Goal: Task Accomplishment & Management: Manage account settings

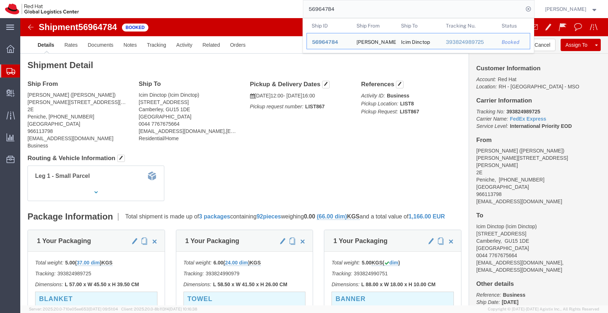
click at [345, 9] on input "56964784" at bounding box center [413, 8] width 220 height 17
paste input "78159"
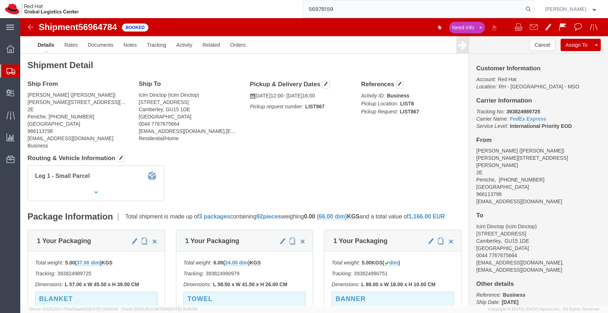
type input "56978159"
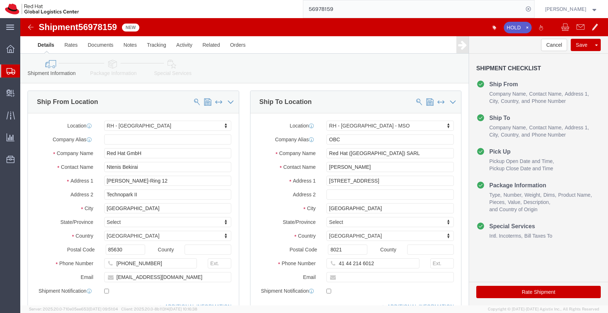
select select "37988"
select select "37995"
click icon
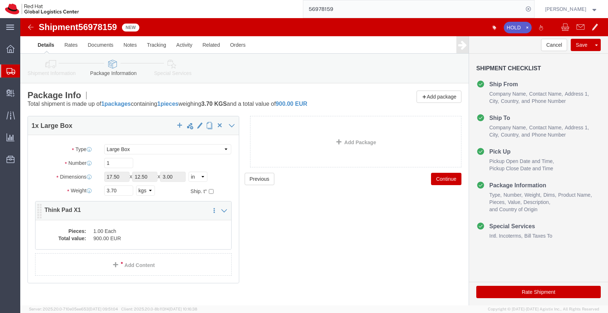
click dd "900.00 EUR"
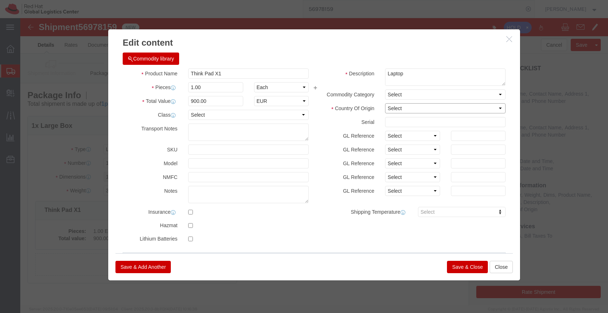
click select "Select [GEOGRAPHIC_DATA] [GEOGRAPHIC_DATA] [GEOGRAPHIC_DATA] [GEOGRAPHIC_DATA] …"
select select "CN"
click select "Select [GEOGRAPHIC_DATA] [GEOGRAPHIC_DATA] [GEOGRAPHIC_DATA] [GEOGRAPHIC_DATA] …"
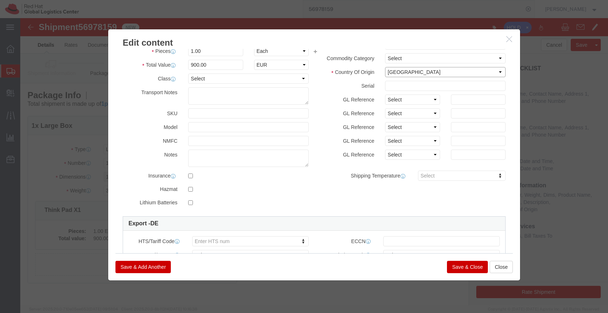
scroll to position [35, 0]
type input "8471.30."
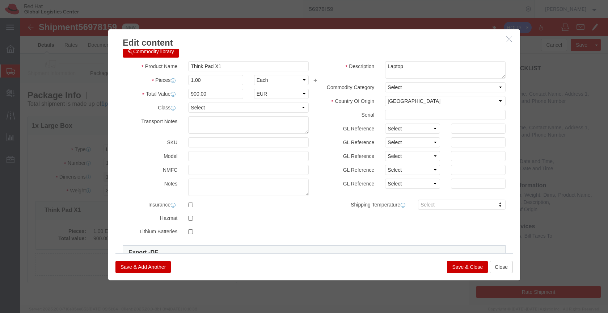
scroll to position [0, 0]
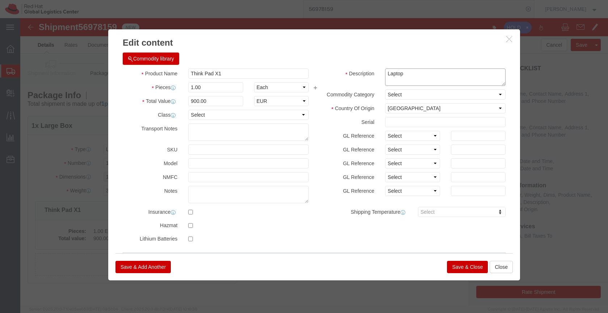
click textarea "Laptop"
click button "Save & Close"
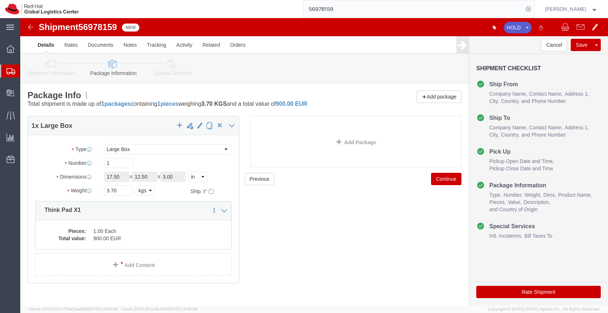
click link "Special Services"
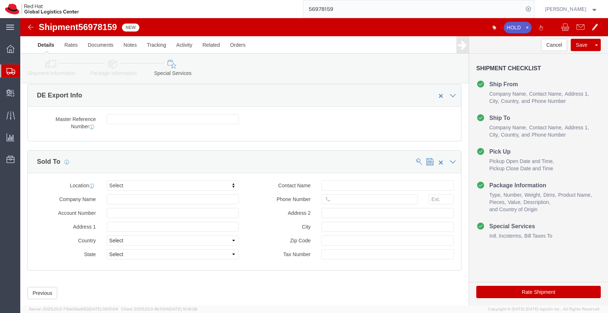
scroll to position [581, 0]
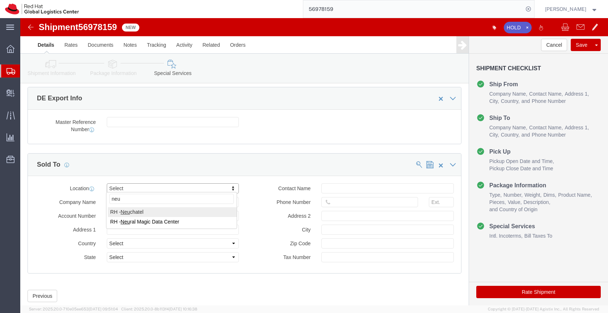
type input "neu"
click input "text"
type input "[EMAIL_ADDRESS][DOMAIN_NAME]"
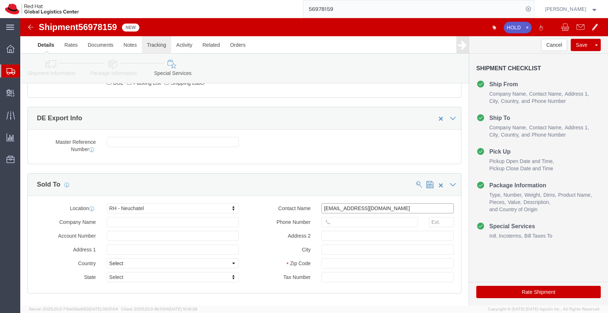
scroll to position [558, 0]
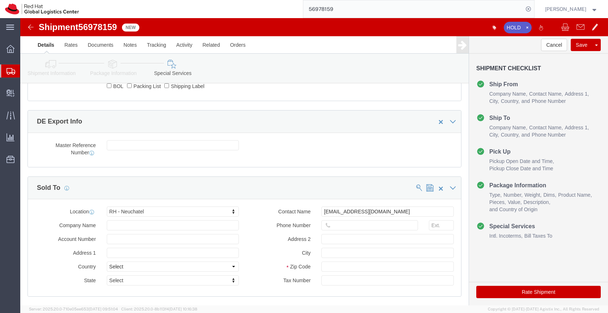
click icon
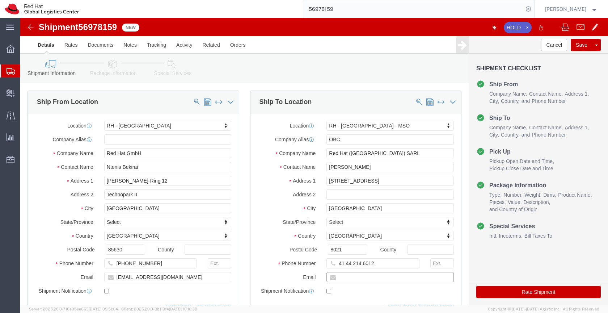
click input "text"
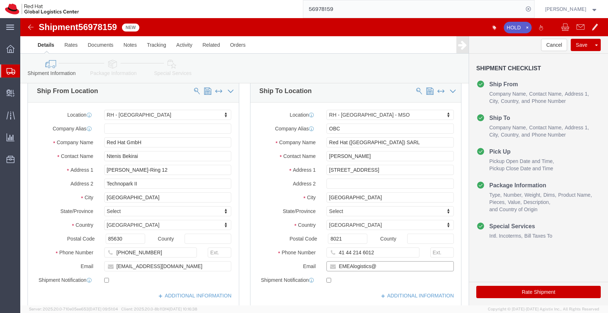
scroll to position [15, 0]
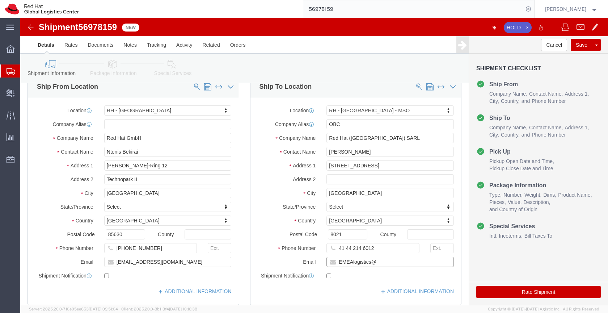
drag, startPoint x: 357, startPoint y: 243, endPoint x: 314, endPoint y: 243, distance: 43.4
click input "EMEAlogistics@"
click div "Location [GEOGRAPHIC_DATA] - [GEOGRAPHIC_DATA] - [GEOGRAPHIC_DATA] My Profile L…"
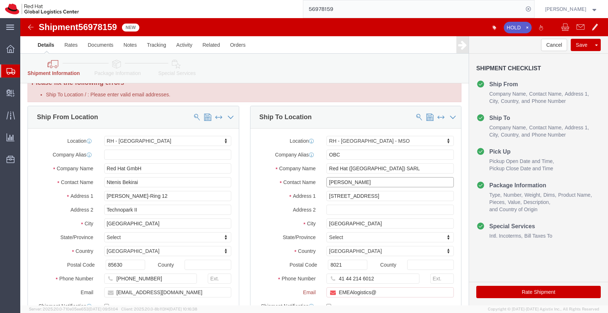
click input "[PERSON_NAME]"
click div "Location [GEOGRAPHIC_DATA] - [GEOGRAPHIC_DATA] - [GEOGRAPHIC_DATA] My Profile L…"
click input "[PERSON_NAME]"
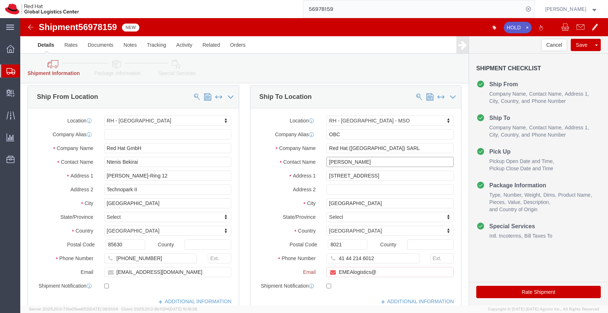
scroll to position [38, 0]
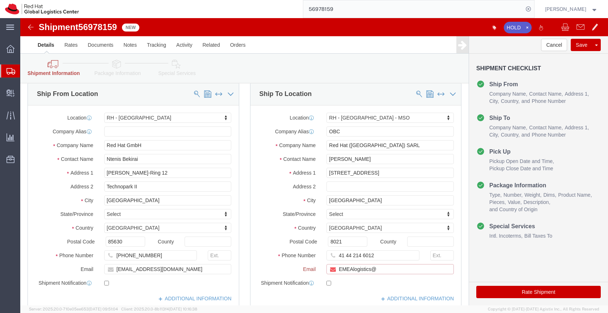
click input "EMEAlogistics@"
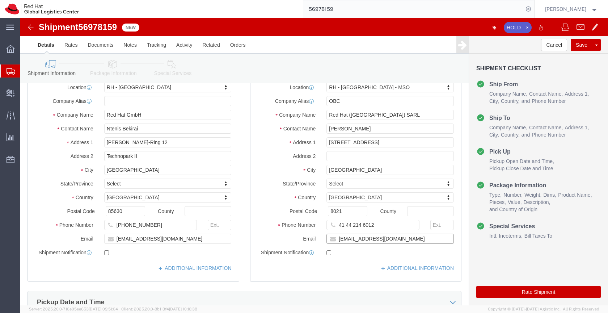
type input "[EMAIL_ADDRESS][DOMAIN_NAME]"
click div "Ship To Location Location [GEOGRAPHIC_DATA] - [GEOGRAPHIC_DATA] - [GEOGRAPHIC_D…"
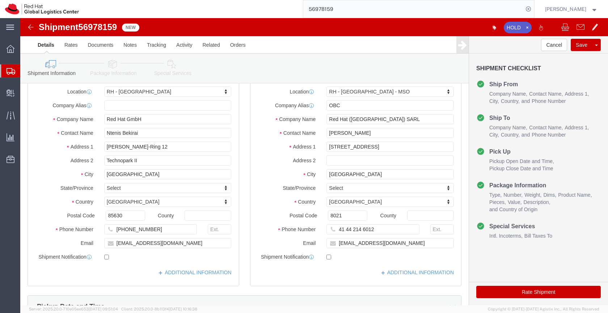
scroll to position [34, 0]
click icon
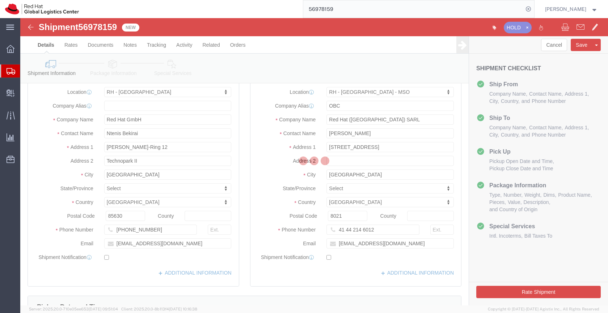
select select
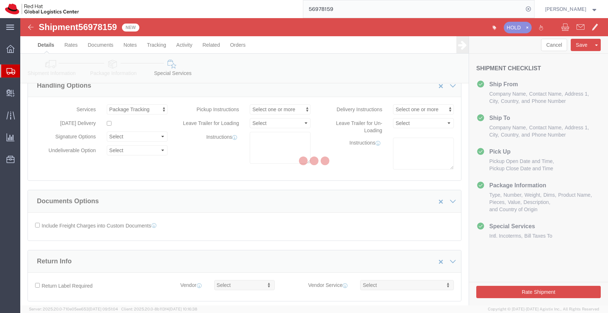
scroll to position [52, 0]
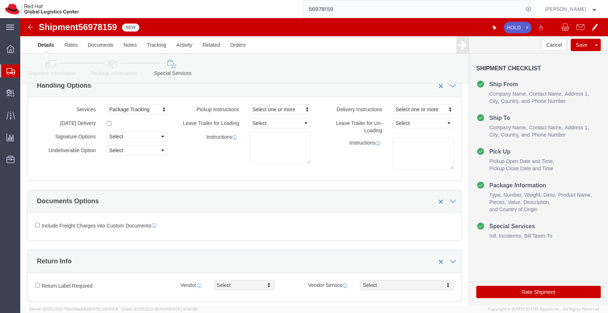
select select "COSTCENTER"
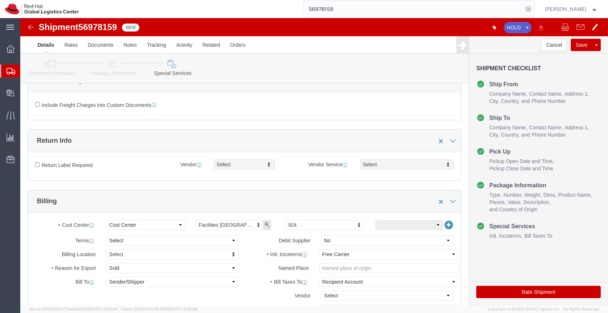
scroll to position [150, 0]
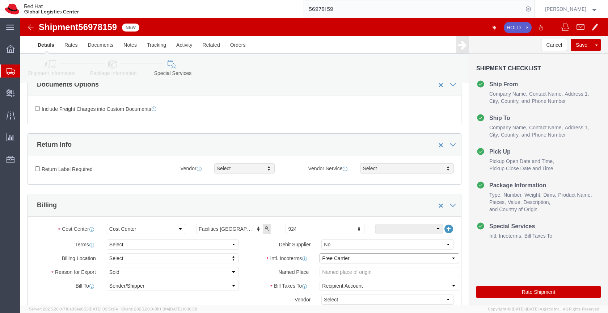
click select "Select Carriage Insurance Paid Carriage Paid To Cost and Freight Cost Insurance…"
select select "DDP"
click select "Select Carriage Insurance Paid Carriage Paid To Cost and Freight Cost Insurance…"
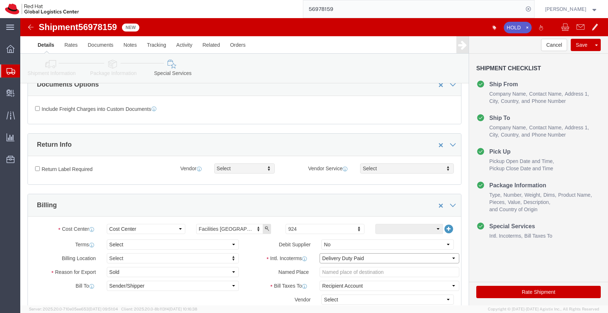
select select "SHIP"
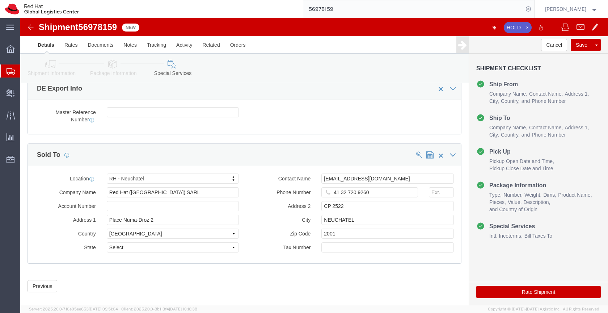
scroll to position [548, 0]
click link "Documents"
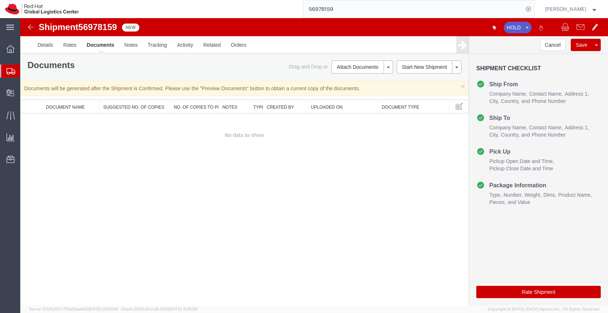
click at [7, 68] on icon at bounding box center [11, 71] width 9 height 7
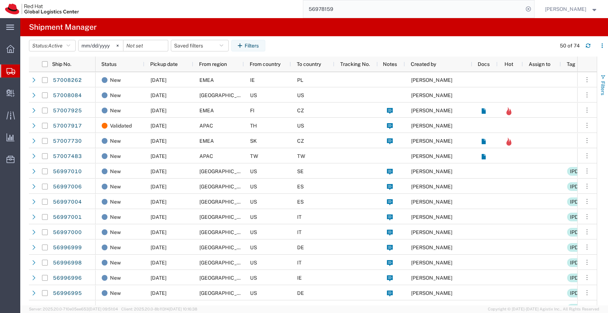
click at [601, 74] on span "button" at bounding box center [603, 77] width 6 height 6
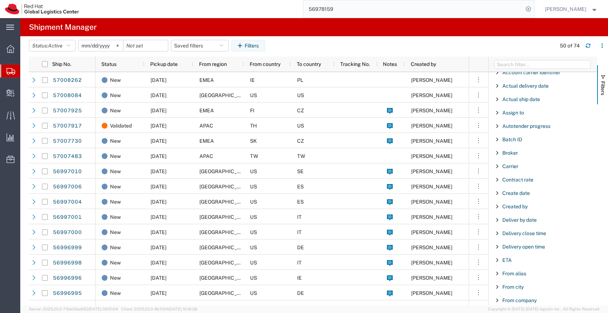
scroll to position [9, 0]
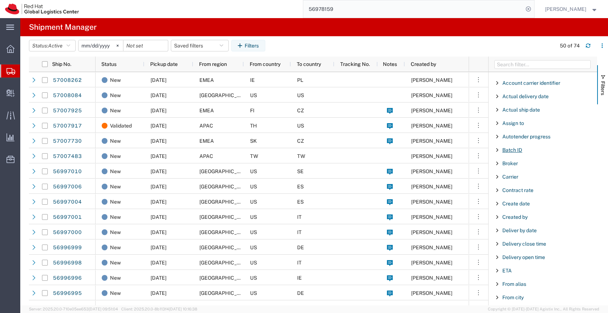
click at [507, 147] on span "Batch ID" at bounding box center [512, 150] width 20 height 6
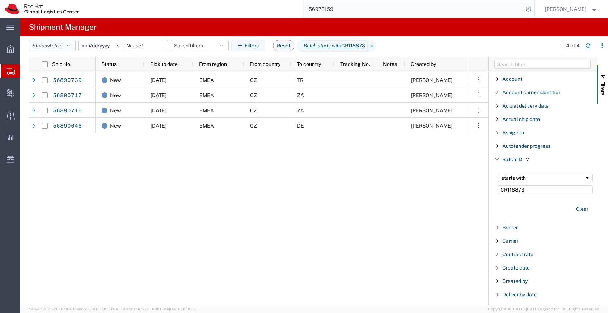
type input "CR118873"
click at [70, 44] on icon "button" at bounding box center [69, 45] width 4 height 5
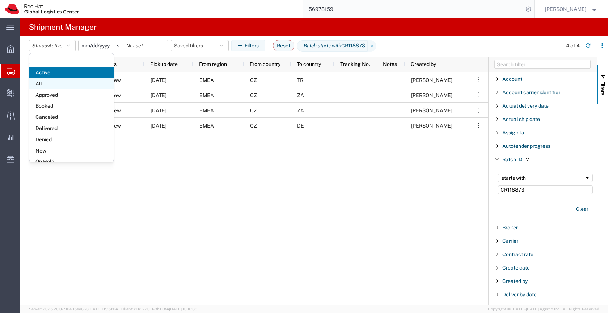
click at [56, 83] on span "All" at bounding box center [71, 83] width 84 height 11
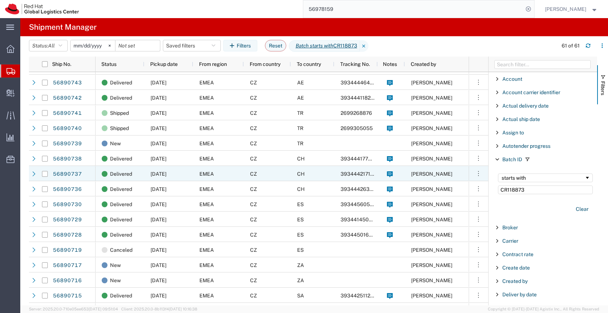
scroll to position [408, 0]
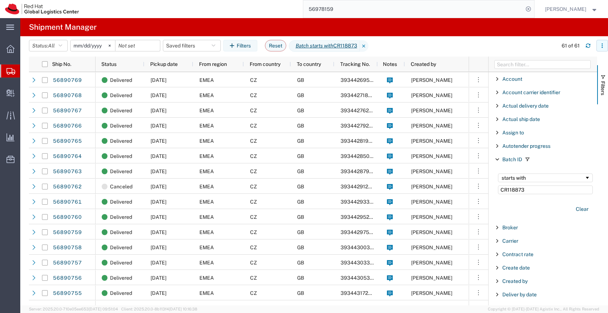
click at [602, 43] on icon "button" at bounding box center [602, 45] width 5 height 5
click at [559, 64] on div "Download" at bounding box center [565, 65] width 40 height 14
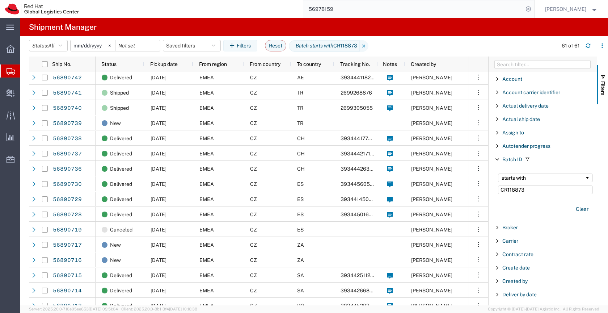
scroll to position [421, 0]
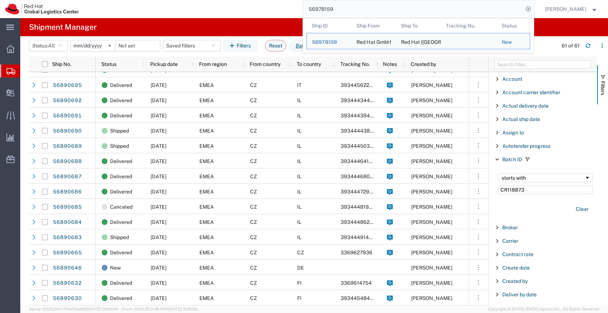
click at [346, 9] on input "56978159" at bounding box center [413, 8] width 220 height 17
paste input "7007627"
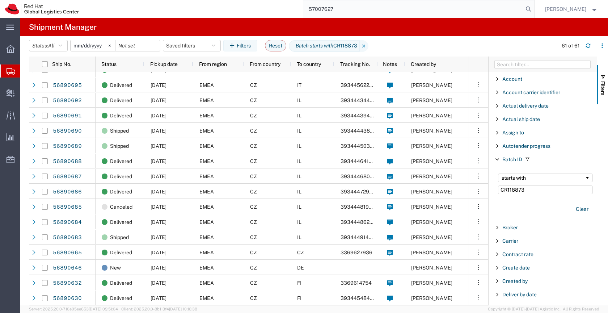
type input "57007627"
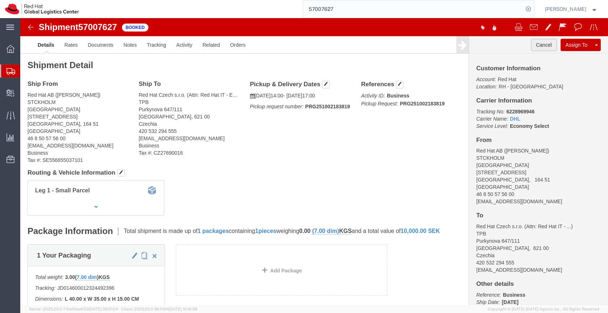
click button "Cancel"
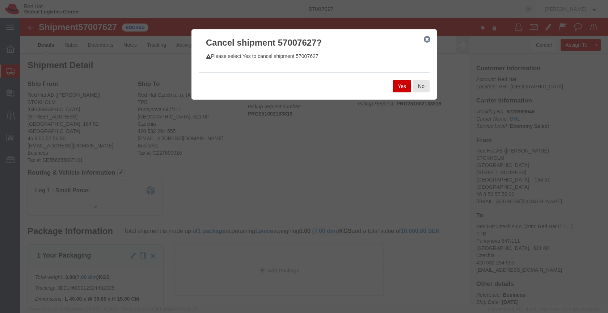
click button "Yes"
